Goal: Task Accomplishment & Management: Use online tool/utility

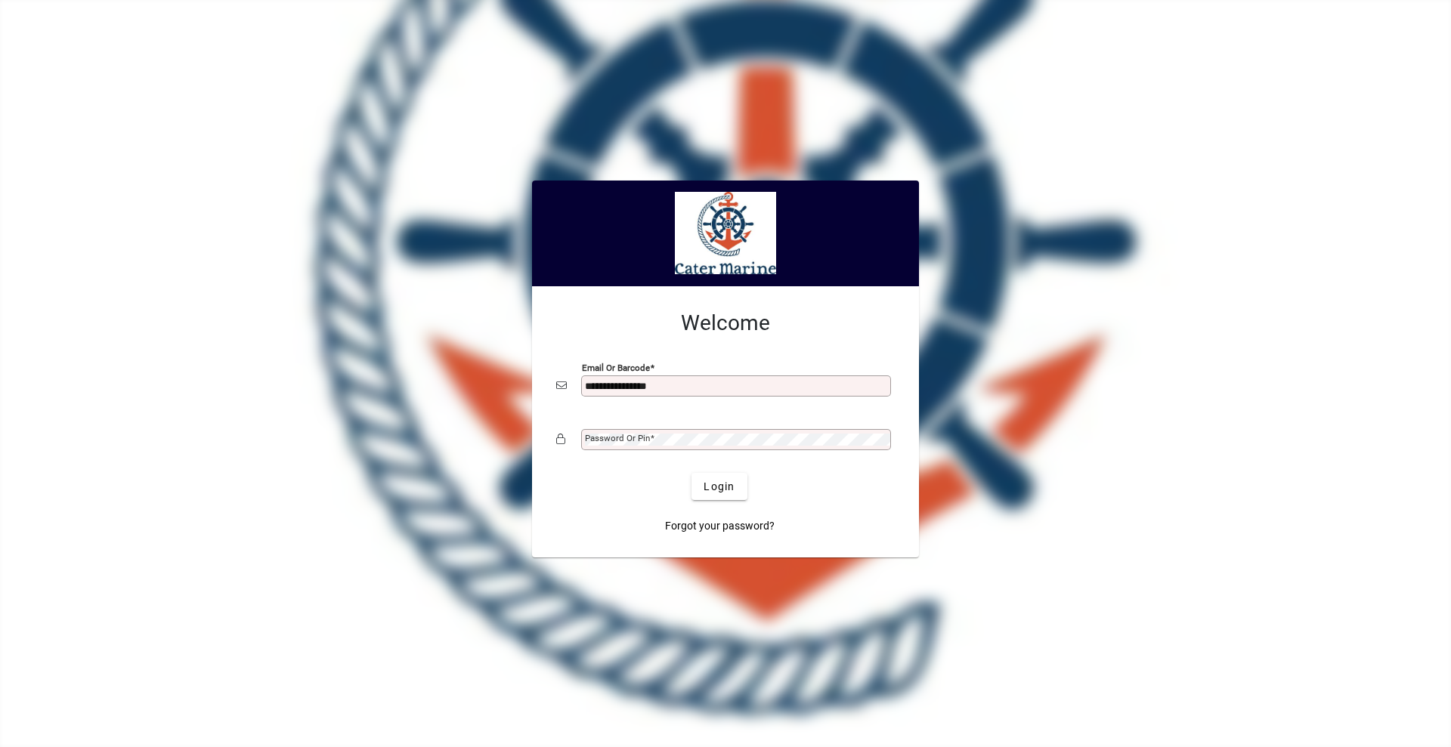
type input "**********"
click at [691, 473] on button "Login" at bounding box center [718, 486] width 55 height 27
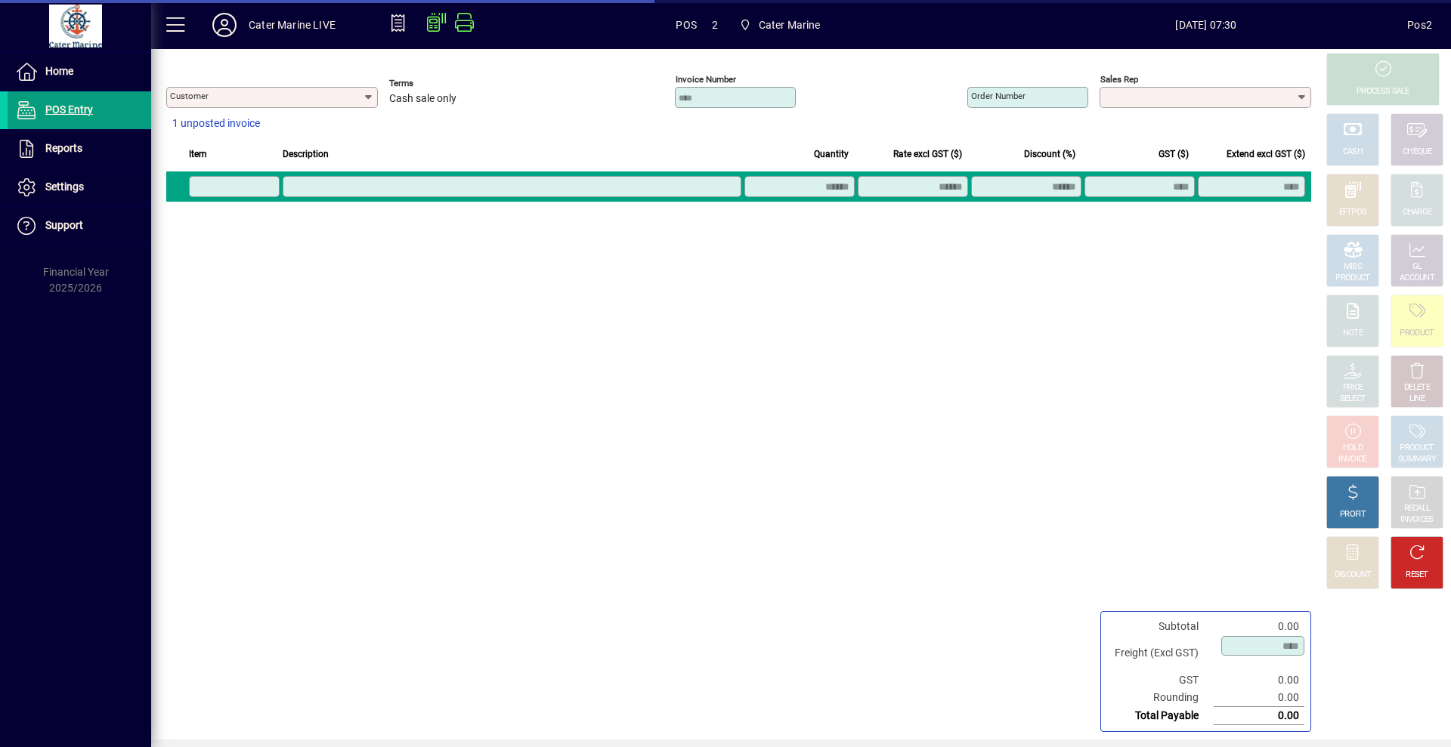
type input "**********"
